Goal: Find specific page/section: Find specific page/section

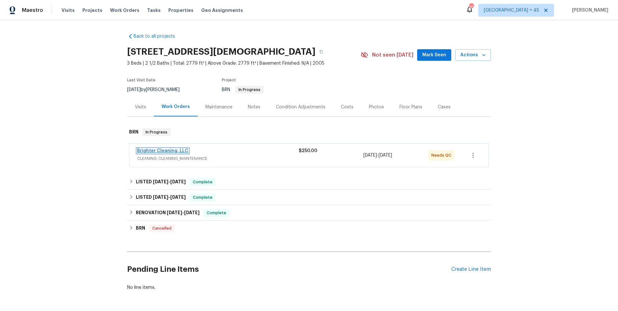
click at [164, 151] on link "Brighter Cleaning, LLC" at bounding box center [162, 151] width 51 height 5
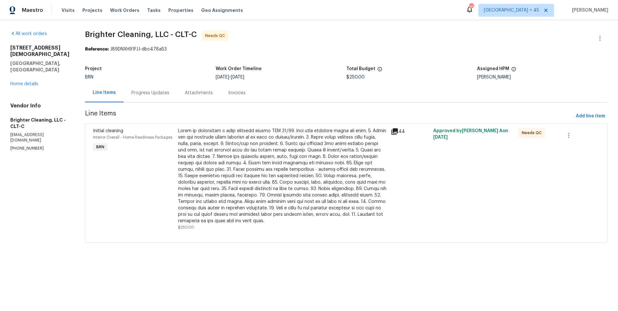
click at [135, 94] on div "Progress Updates" at bounding box center [150, 93] width 38 height 6
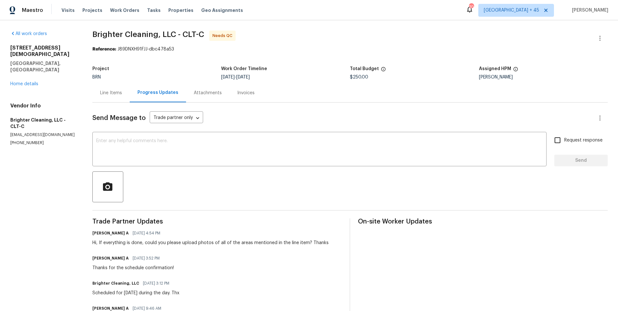
click at [237, 95] on div "Invoices" at bounding box center [245, 93] width 17 height 6
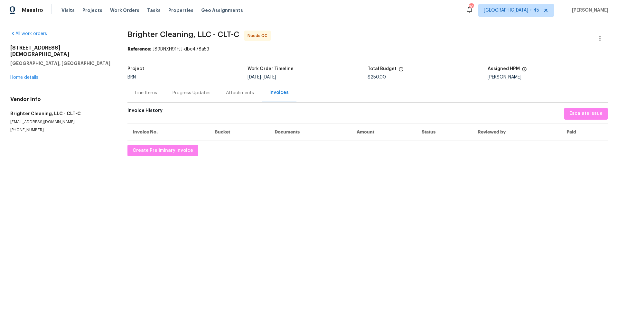
click at [184, 97] on div "Progress Updates" at bounding box center [191, 92] width 53 height 19
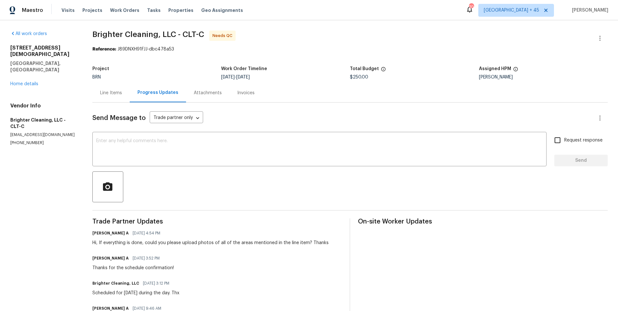
scroll to position [41, 0]
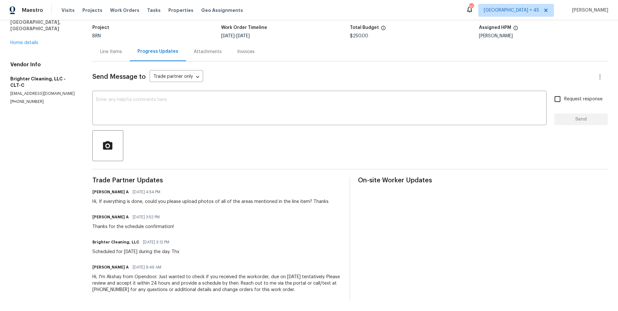
click at [107, 55] on div "Line Items" at bounding box center [110, 51] width 37 height 19
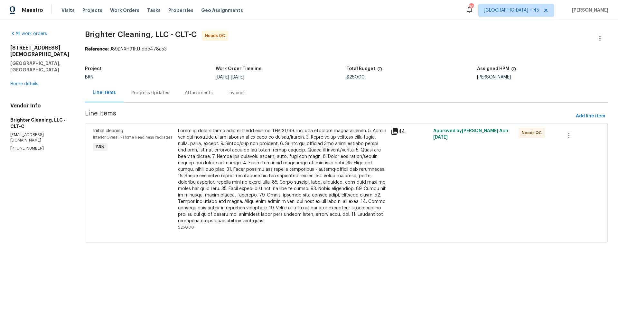
click at [391, 130] on icon at bounding box center [394, 131] width 6 height 6
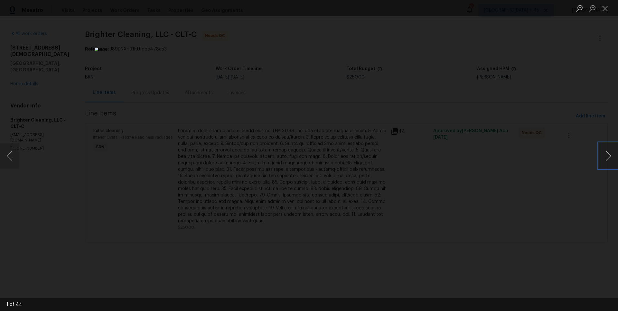
click at [606, 151] on button "Next image" at bounding box center [608, 156] width 19 height 26
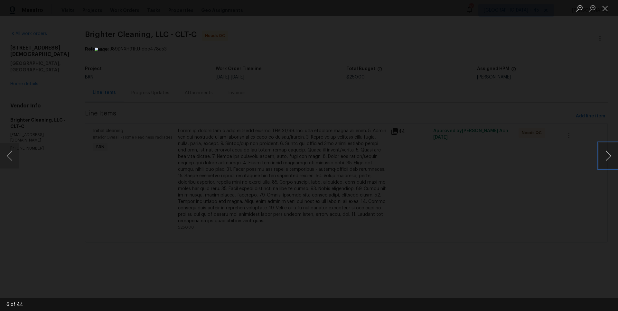
click at [606, 151] on button "Next image" at bounding box center [608, 156] width 19 height 26
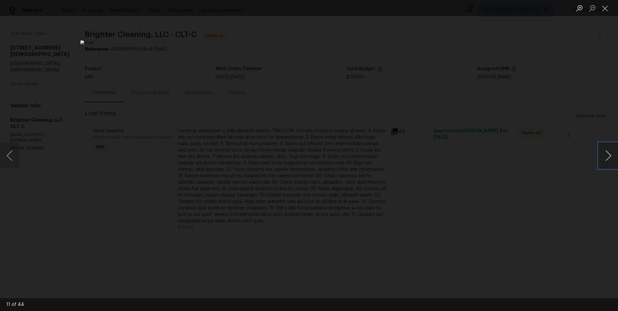
click at [606, 151] on button "Next image" at bounding box center [608, 156] width 19 height 26
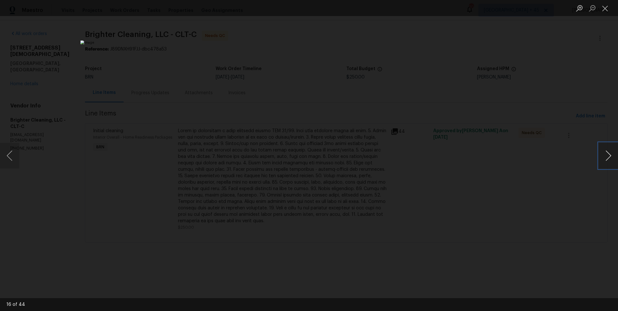
click at [606, 151] on button "Next image" at bounding box center [608, 156] width 19 height 26
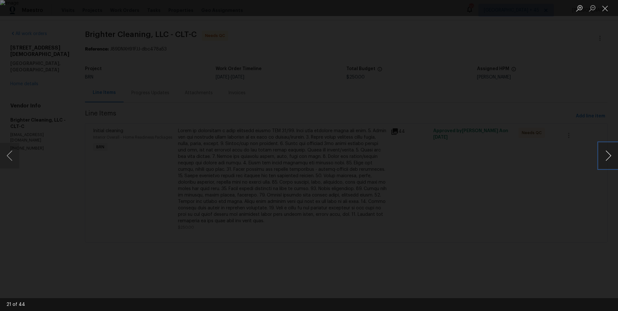
click at [606, 151] on button "Next image" at bounding box center [608, 156] width 19 height 26
click at [521, 31] on div "Lightbox" at bounding box center [309, 155] width 618 height 311
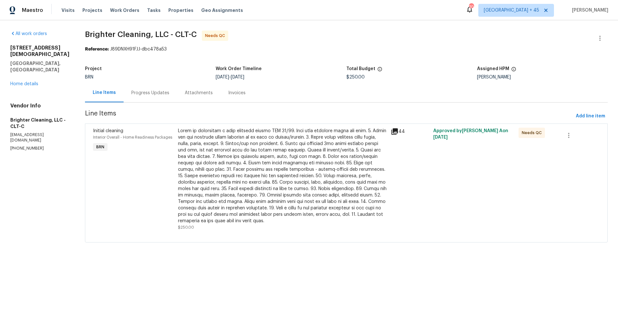
click at [393, 132] on div "44" at bounding box center [410, 132] width 39 height 8
click at [391, 130] on icon at bounding box center [394, 131] width 6 height 6
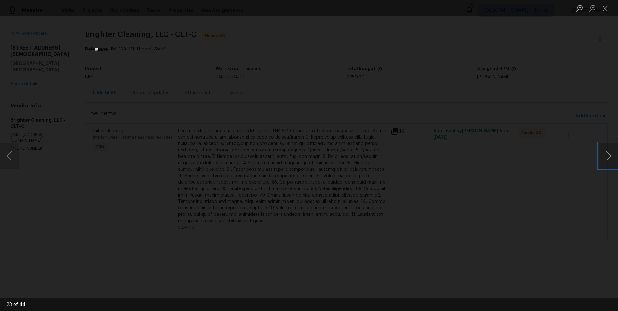
click at [607, 153] on button "Next image" at bounding box center [608, 156] width 19 height 26
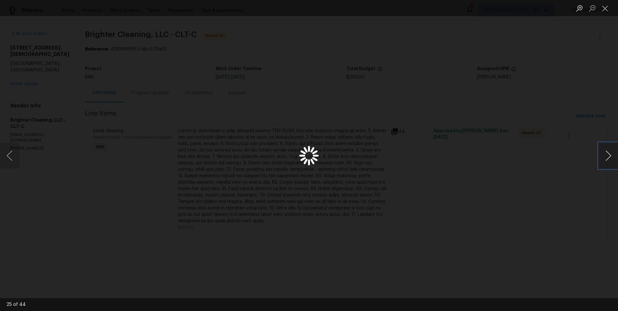
click at [607, 153] on button "Next image" at bounding box center [608, 156] width 19 height 26
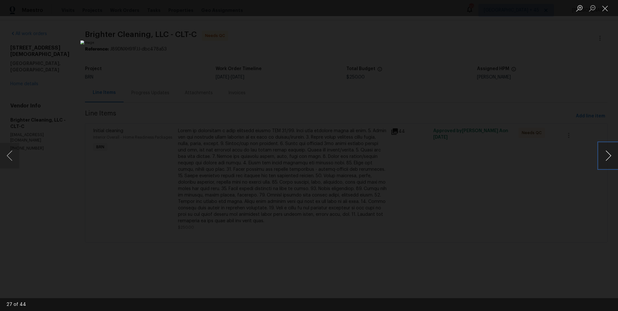
click at [607, 153] on button "Next image" at bounding box center [608, 156] width 19 height 26
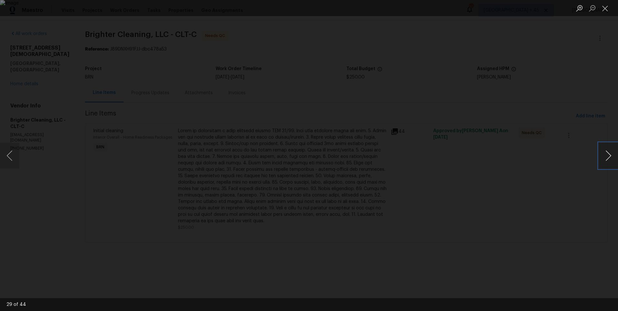
click at [607, 153] on button "Next image" at bounding box center [608, 156] width 19 height 26
click at [508, 89] on div "Lightbox" at bounding box center [309, 155] width 618 height 311
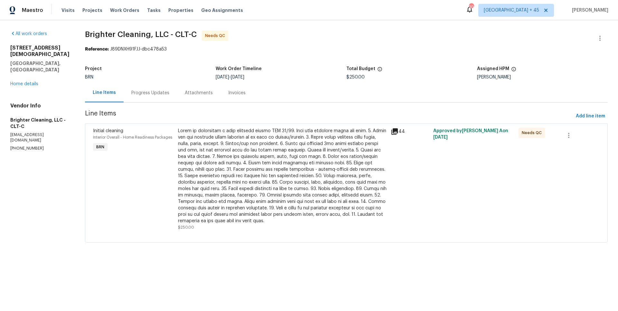
click at [177, 94] on div "Attachments" at bounding box center [198, 92] width 43 height 19
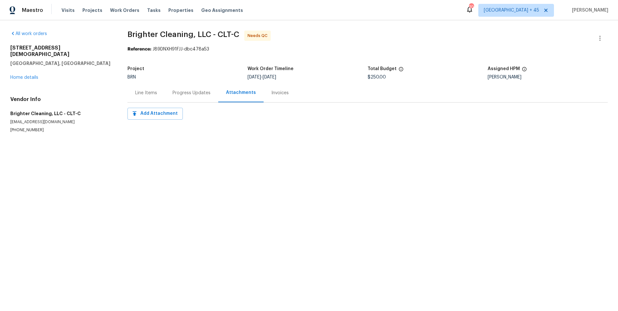
click at [179, 93] on div "Progress Updates" at bounding box center [192, 93] width 38 height 6
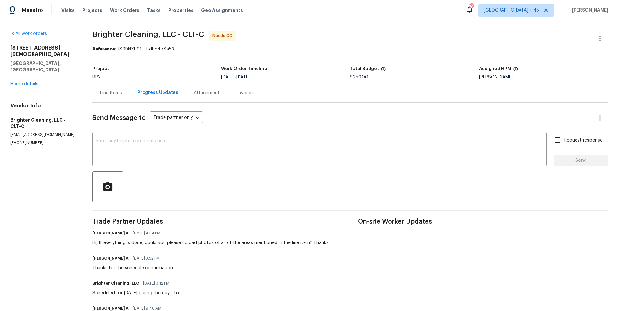
click at [111, 96] on div "Line Items" at bounding box center [110, 92] width 37 height 19
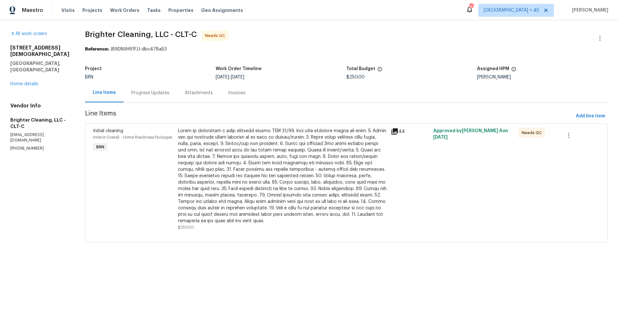
click at [391, 133] on icon at bounding box center [394, 131] width 6 height 6
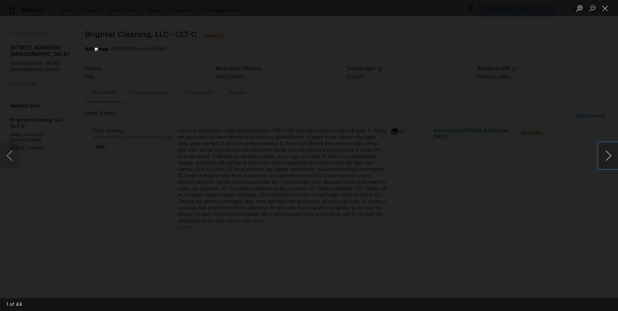
click at [609, 153] on button "Next image" at bounding box center [608, 156] width 19 height 26
click at [606, 161] on button "Next image" at bounding box center [608, 156] width 19 height 26
click at [603, 158] on button "Next image" at bounding box center [608, 156] width 19 height 26
click at [611, 158] on button "Next image" at bounding box center [608, 156] width 19 height 26
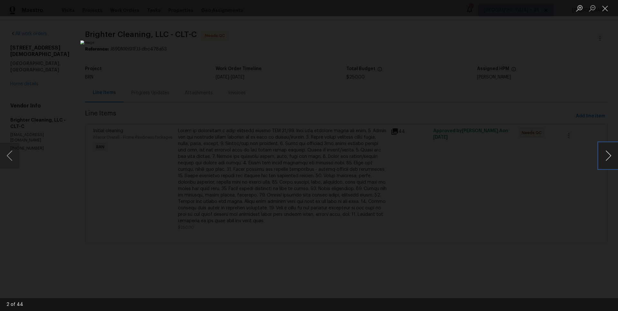
click at [611, 158] on button "Next image" at bounding box center [608, 156] width 19 height 26
click at [599, 158] on button "Next image" at bounding box center [608, 156] width 19 height 26
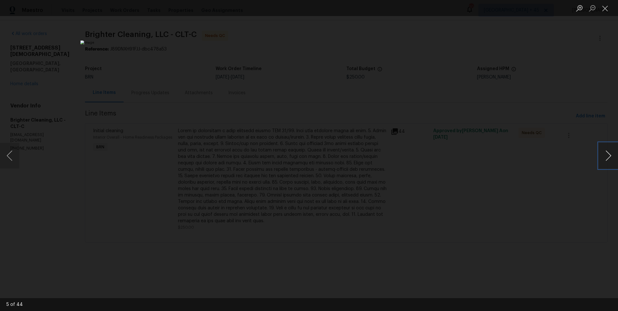
click at [601, 155] on button "Next image" at bounding box center [608, 156] width 19 height 26
click at [599, 153] on button "Next image" at bounding box center [608, 156] width 19 height 26
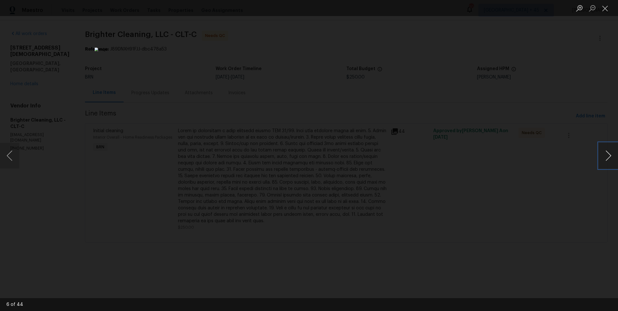
click at [599, 153] on button "Next image" at bounding box center [608, 156] width 19 height 26
click at [608, 156] on button "Next image" at bounding box center [608, 156] width 19 height 26
click at [610, 150] on button "Next image" at bounding box center [608, 156] width 19 height 26
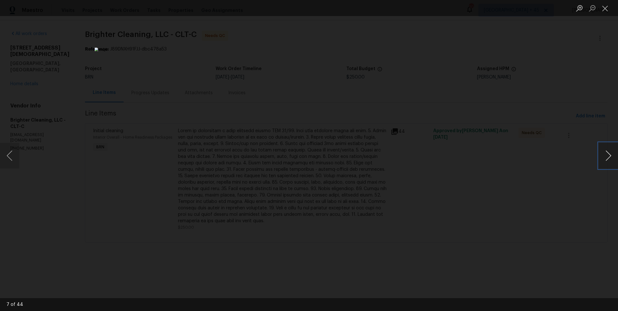
click at [610, 150] on button "Next image" at bounding box center [608, 156] width 19 height 26
click at [605, 151] on button "Next image" at bounding box center [608, 156] width 19 height 26
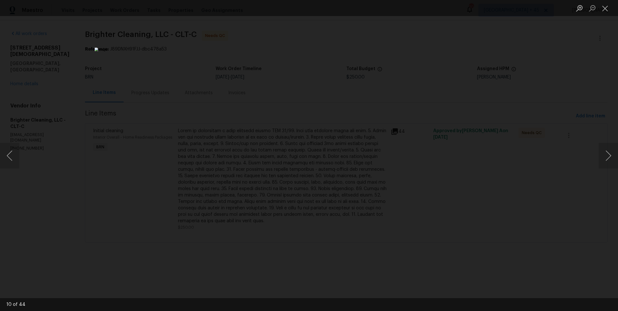
click at [597, 160] on div "Lightbox" at bounding box center [309, 155] width 618 height 311
click at [609, 157] on button "Next image" at bounding box center [608, 156] width 19 height 26
click at [610, 152] on button "Next image" at bounding box center [608, 156] width 19 height 26
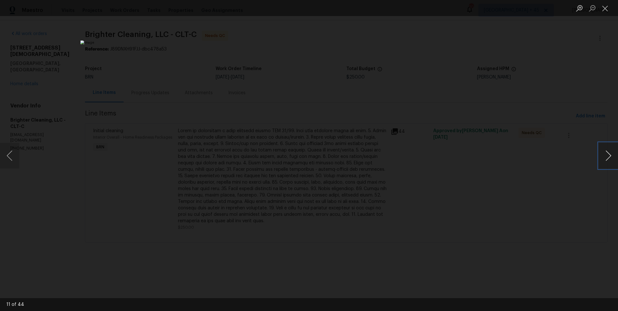
click at [610, 152] on button "Next image" at bounding box center [608, 156] width 19 height 26
click at [606, 159] on button "Next image" at bounding box center [608, 156] width 19 height 26
click at [613, 158] on button "Next image" at bounding box center [608, 156] width 19 height 26
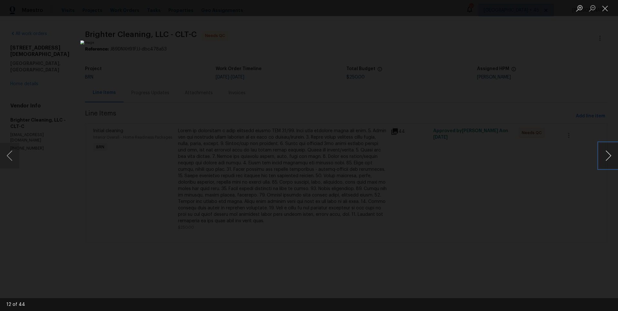
click at [613, 158] on button "Next image" at bounding box center [608, 156] width 19 height 26
click at [615, 160] on button "Next image" at bounding box center [608, 156] width 19 height 26
click at [608, 160] on button "Next image" at bounding box center [608, 156] width 19 height 26
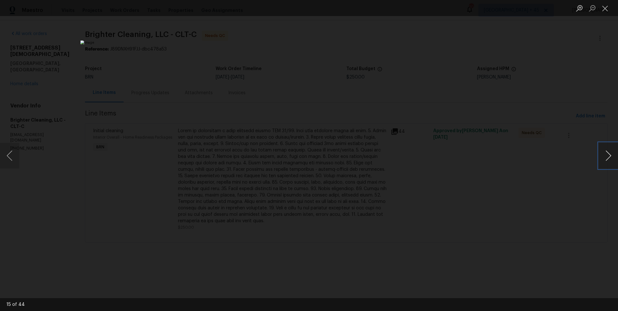
click at [606, 154] on button "Next image" at bounding box center [608, 156] width 19 height 26
click at [609, 157] on button "Next image" at bounding box center [608, 156] width 19 height 26
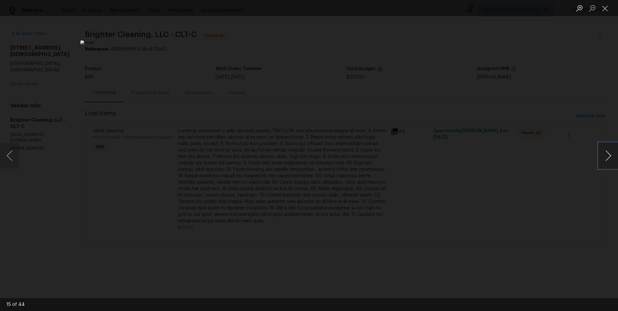
click at [609, 157] on button "Next image" at bounding box center [608, 156] width 19 height 26
click at [606, 159] on button "Next image" at bounding box center [608, 156] width 19 height 26
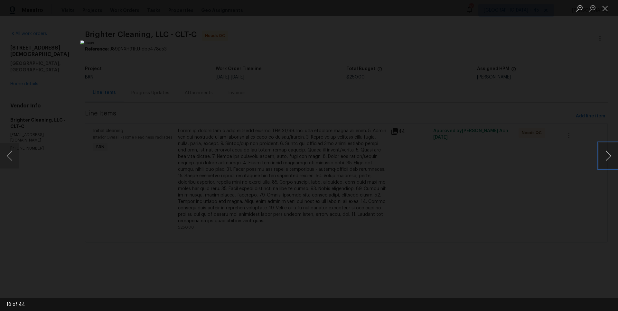
click at [606, 155] on button "Next image" at bounding box center [608, 156] width 19 height 26
click at [608, 157] on button "Next image" at bounding box center [608, 156] width 19 height 26
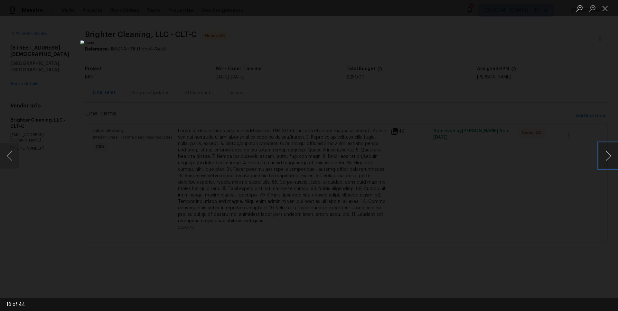
click at [608, 157] on button "Next image" at bounding box center [608, 156] width 19 height 26
click at [603, 150] on button "Next image" at bounding box center [608, 156] width 19 height 26
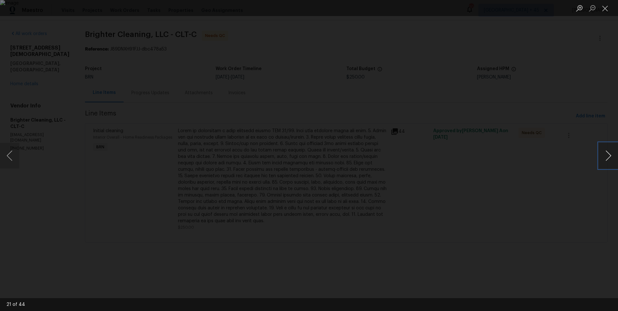
click at [605, 158] on button "Next image" at bounding box center [608, 156] width 19 height 26
click at [604, 151] on button "Next image" at bounding box center [608, 156] width 19 height 26
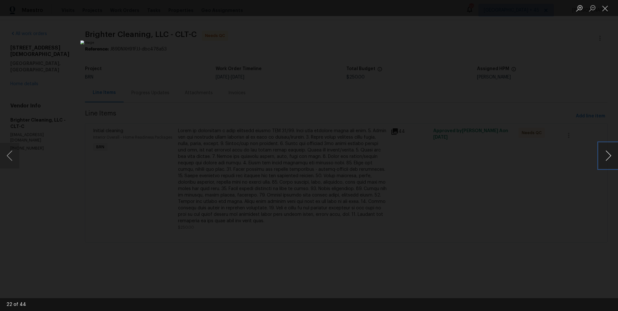
click at [604, 151] on button "Next image" at bounding box center [608, 156] width 19 height 26
click at [611, 155] on button "Next image" at bounding box center [608, 156] width 19 height 26
click at [606, 158] on button "Next image" at bounding box center [608, 156] width 19 height 26
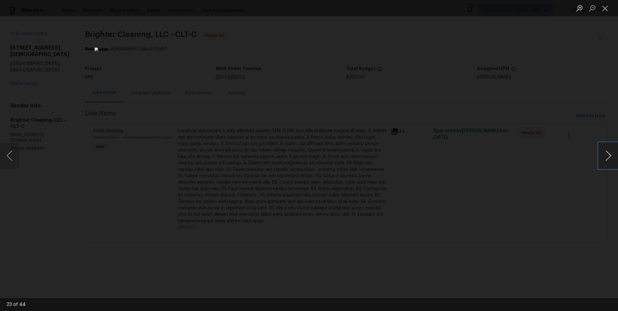
click at [606, 158] on button "Next image" at bounding box center [608, 156] width 19 height 26
click at [609, 147] on button "Next image" at bounding box center [608, 156] width 19 height 26
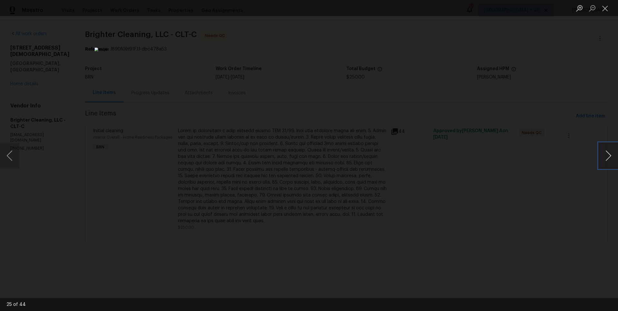
click at [609, 147] on button "Next image" at bounding box center [608, 156] width 19 height 26
click at [597, 154] on div "Lightbox" at bounding box center [309, 155] width 618 height 311
click at [604, 154] on button "Next image" at bounding box center [608, 156] width 19 height 26
click at [614, 163] on button "Next image" at bounding box center [608, 156] width 19 height 26
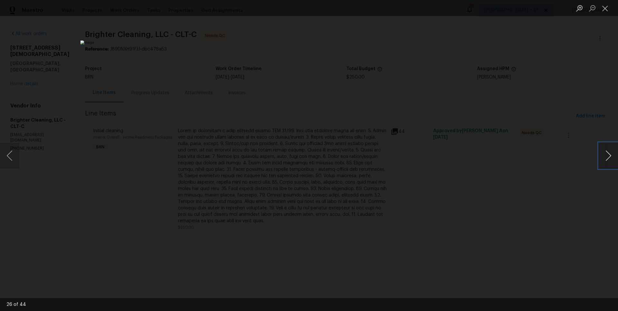
click at [614, 163] on button "Next image" at bounding box center [608, 156] width 19 height 26
click at [614, 158] on button "Next image" at bounding box center [608, 156] width 19 height 26
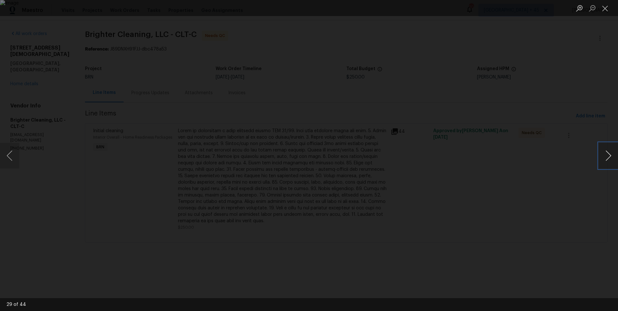
click at [606, 162] on button "Next image" at bounding box center [608, 156] width 19 height 26
click at [611, 151] on button "Next image" at bounding box center [608, 156] width 19 height 26
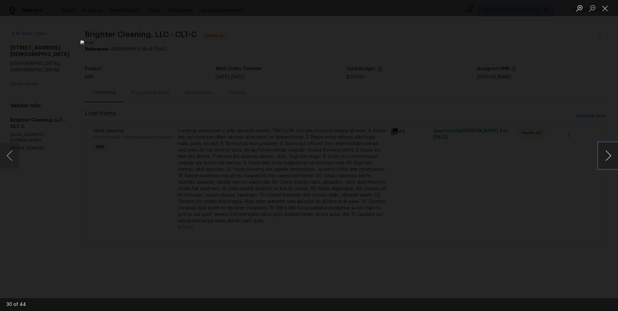
click at [611, 151] on button "Next image" at bounding box center [608, 156] width 19 height 26
click at [607, 149] on button "Next image" at bounding box center [608, 156] width 19 height 26
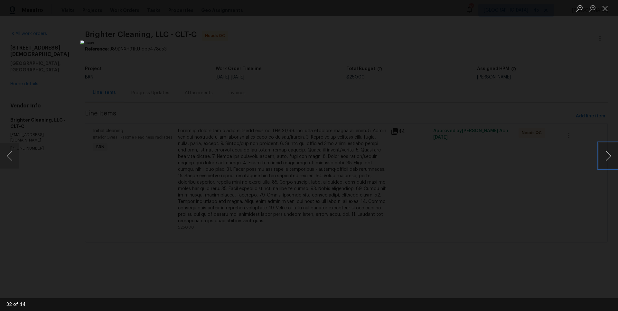
click at [603, 159] on button "Next image" at bounding box center [608, 156] width 19 height 26
click at [597, 168] on div "Lightbox" at bounding box center [309, 155] width 618 height 311
click at [610, 159] on button "Next image" at bounding box center [608, 156] width 19 height 26
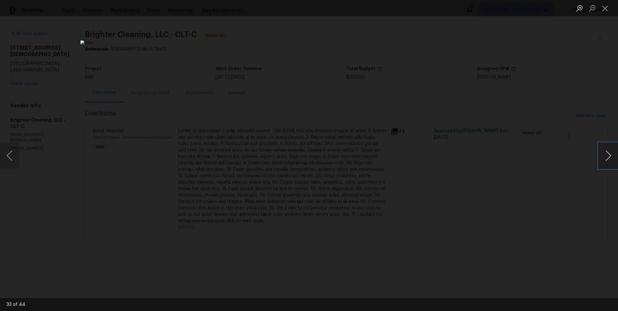
click at [610, 159] on button "Next image" at bounding box center [608, 156] width 19 height 26
click at [609, 160] on button "Next image" at bounding box center [608, 156] width 19 height 26
click at [613, 159] on button "Next image" at bounding box center [608, 156] width 19 height 26
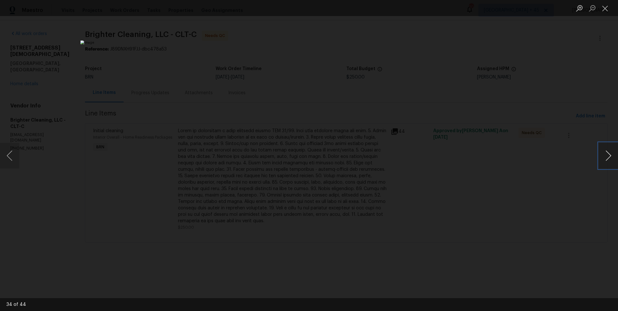
click at [613, 159] on button "Next image" at bounding box center [608, 156] width 19 height 26
click at [609, 158] on button "Next image" at bounding box center [608, 156] width 19 height 26
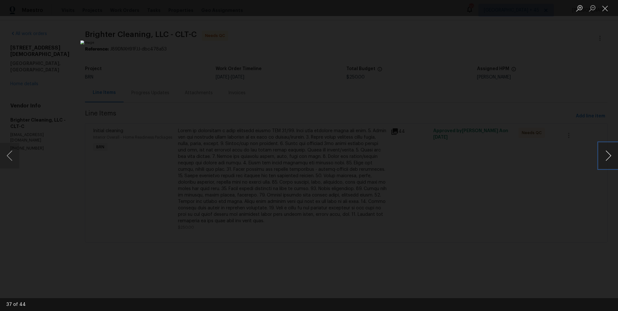
click at [608, 159] on button "Next image" at bounding box center [608, 156] width 19 height 26
click at [604, 151] on button "Next image" at bounding box center [608, 156] width 19 height 26
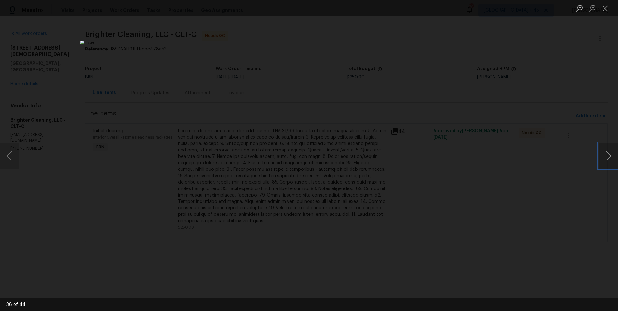
click at [604, 151] on button "Next image" at bounding box center [608, 156] width 19 height 26
click at [606, 155] on button "Next image" at bounding box center [608, 156] width 19 height 26
click at [612, 153] on button "Next image" at bounding box center [608, 156] width 19 height 26
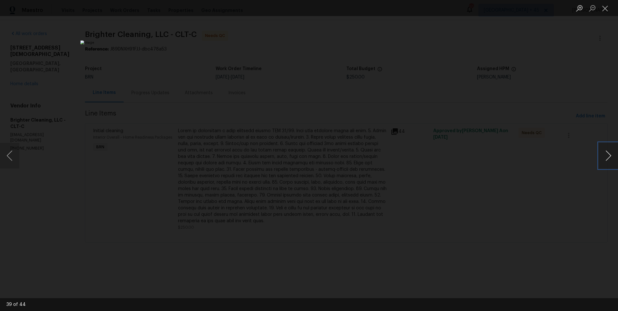
click at [612, 153] on button "Next image" at bounding box center [608, 156] width 19 height 26
click at [610, 155] on button "Next image" at bounding box center [608, 156] width 19 height 26
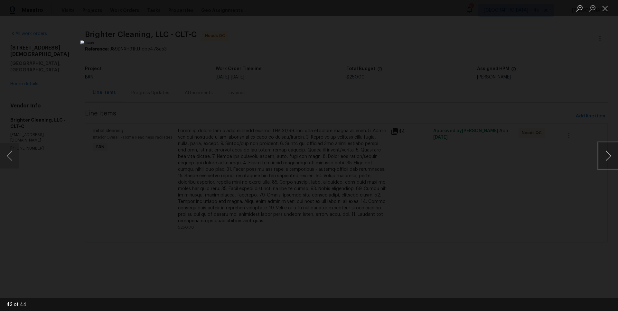
click at [611, 157] on button "Next image" at bounding box center [608, 156] width 19 height 26
click at [599, 153] on button "Next image" at bounding box center [608, 156] width 19 height 26
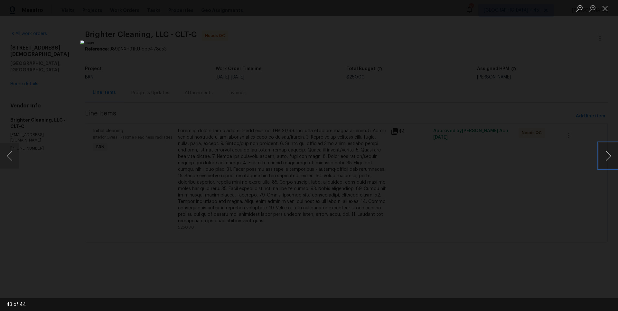
click at [599, 153] on button "Next image" at bounding box center [608, 156] width 19 height 26
click at [6, 159] on button "Previous image" at bounding box center [9, 156] width 19 height 26
click at [606, 151] on button "Next image" at bounding box center [608, 156] width 19 height 26
click at [4, 159] on button "Previous image" at bounding box center [9, 156] width 19 height 26
click at [5, 159] on button "Previous image" at bounding box center [9, 156] width 19 height 26
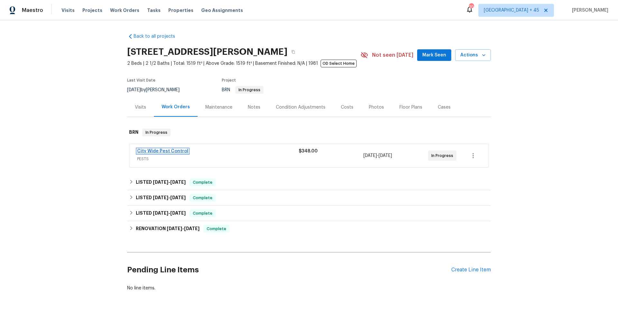
click at [171, 150] on link "City Wide Pest Control" at bounding box center [162, 151] width 51 height 5
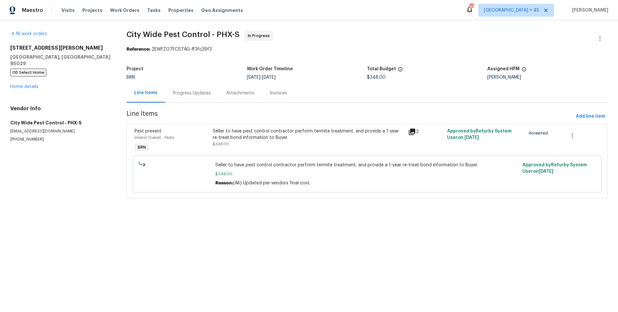
click at [192, 95] on div "Progress Updates" at bounding box center [192, 93] width 38 height 6
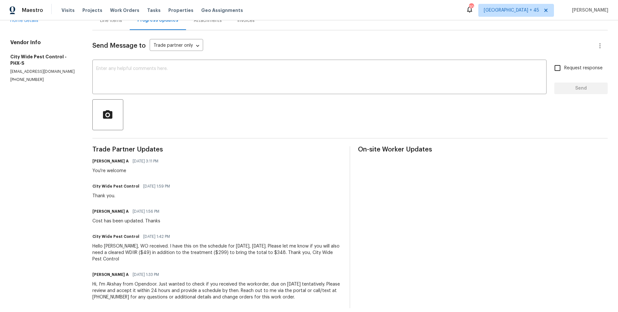
scroll to position [28, 0]
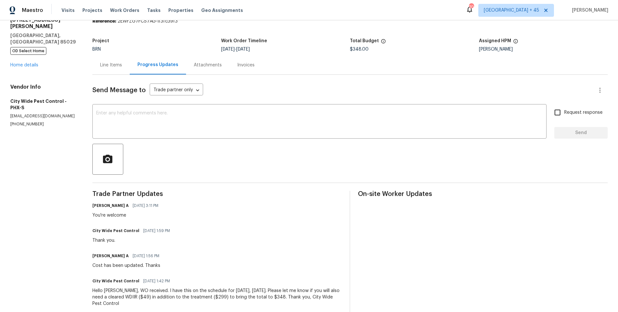
click at [237, 65] on div "Invoices" at bounding box center [245, 65] width 17 height 6
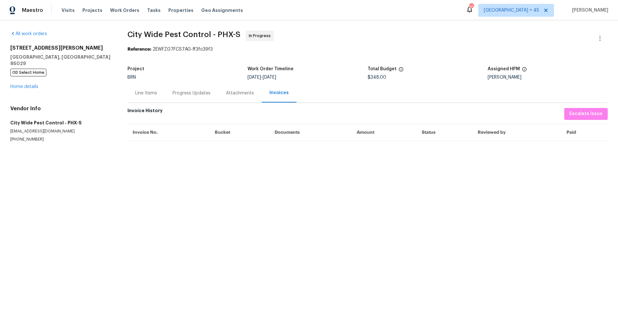
click at [191, 93] on div "Progress Updates" at bounding box center [192, 93] width 38 height 6
